Goal: Task Accomplishment & Management: Manage account settings

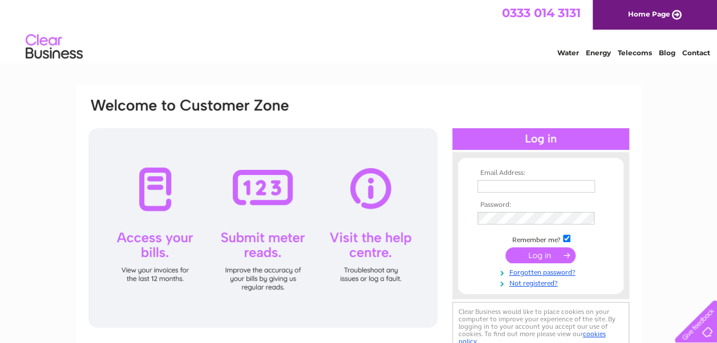
type input "[PERSON_NAME][EMAIL_ADDRESS][PERSON_NAME][DOMAIN_NAME]"
click at [524, 259] on input "submit" at bounding box center [540, 255] width 70 height 16
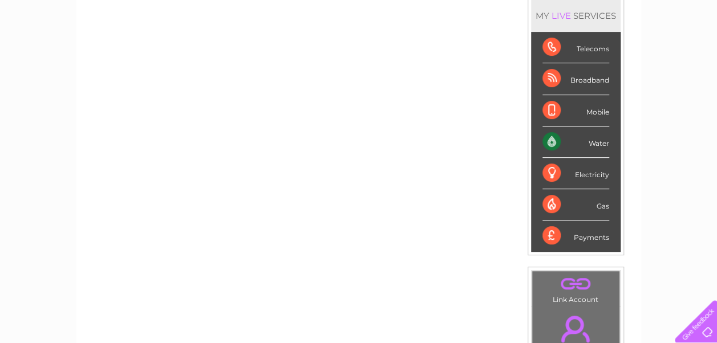
scroll to position [65, 0]
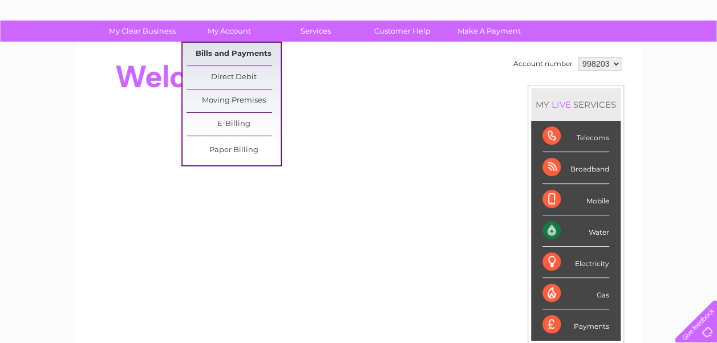
click at [217, 50] on link "Bills and Payments" at bounding box center [233, 54] width 94 height 23
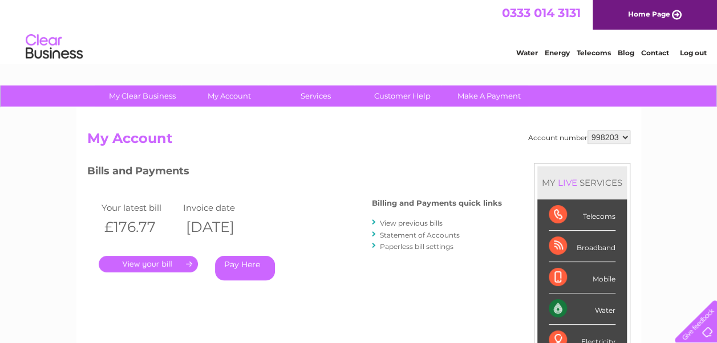
click at [163, 267] on link "." at bounding box center [148, 264] width 99 height 17
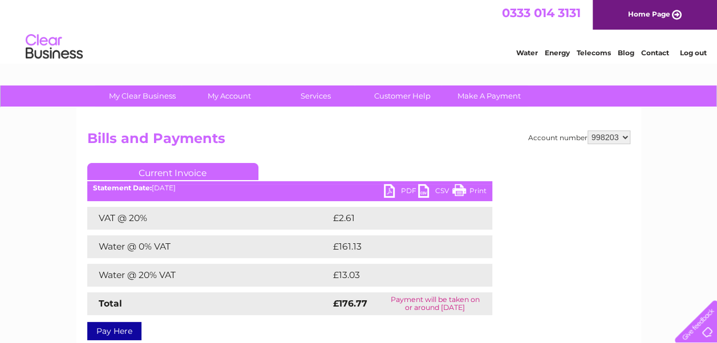
click at [397, 195] on link "PDF" at bounding box center [401, 192] width 34 height 17
